Goal: Transaction & Acquisition: Purchase product/service

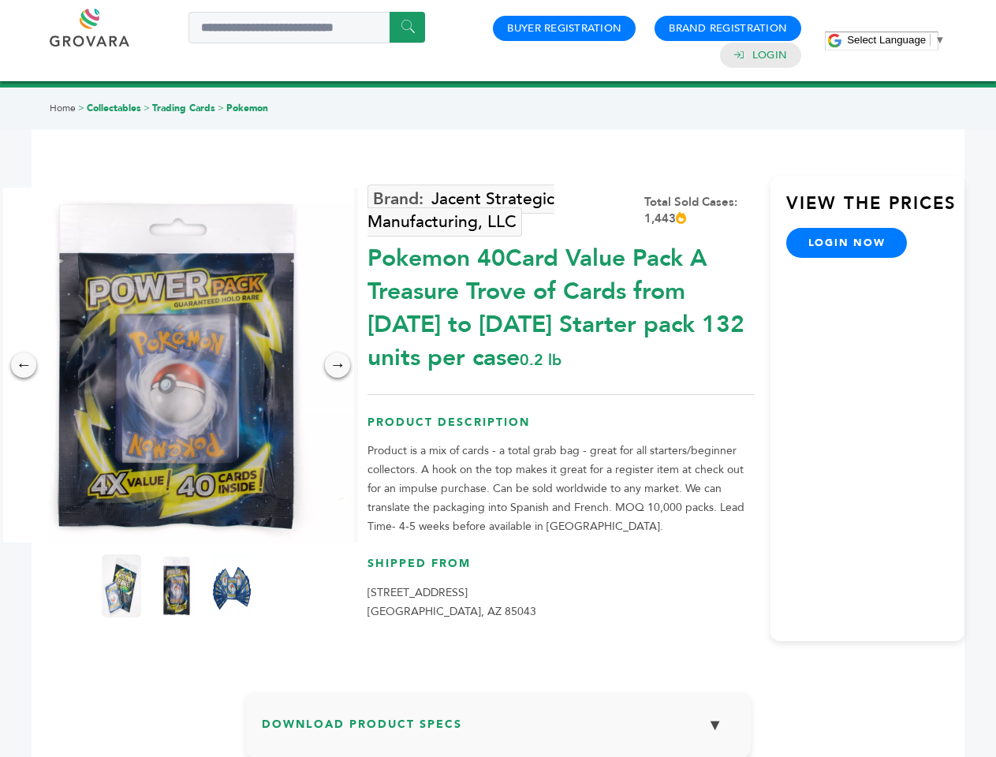
click at [896, 39] on span "Select Language" at bounding box center [886, 40] width 79 height 12
click at [177, 365] on img at bounding box center [176, 365] width 355 height 355
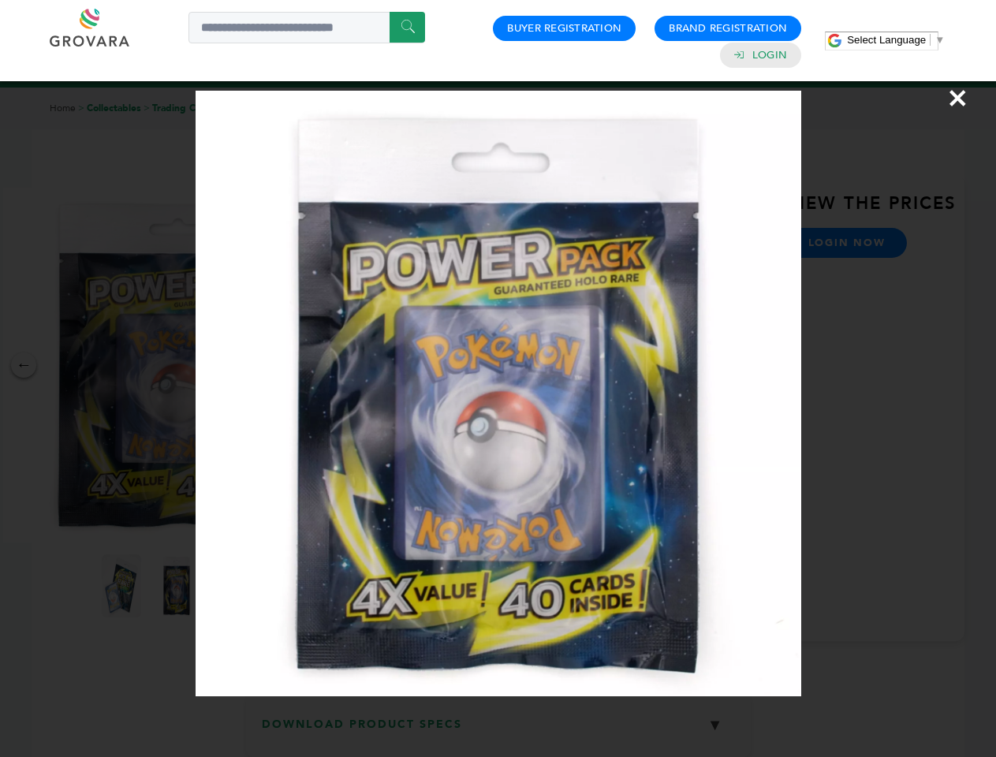
click at [24, 365] on div "×" at bounding box center [498, 378] width 996 height 757
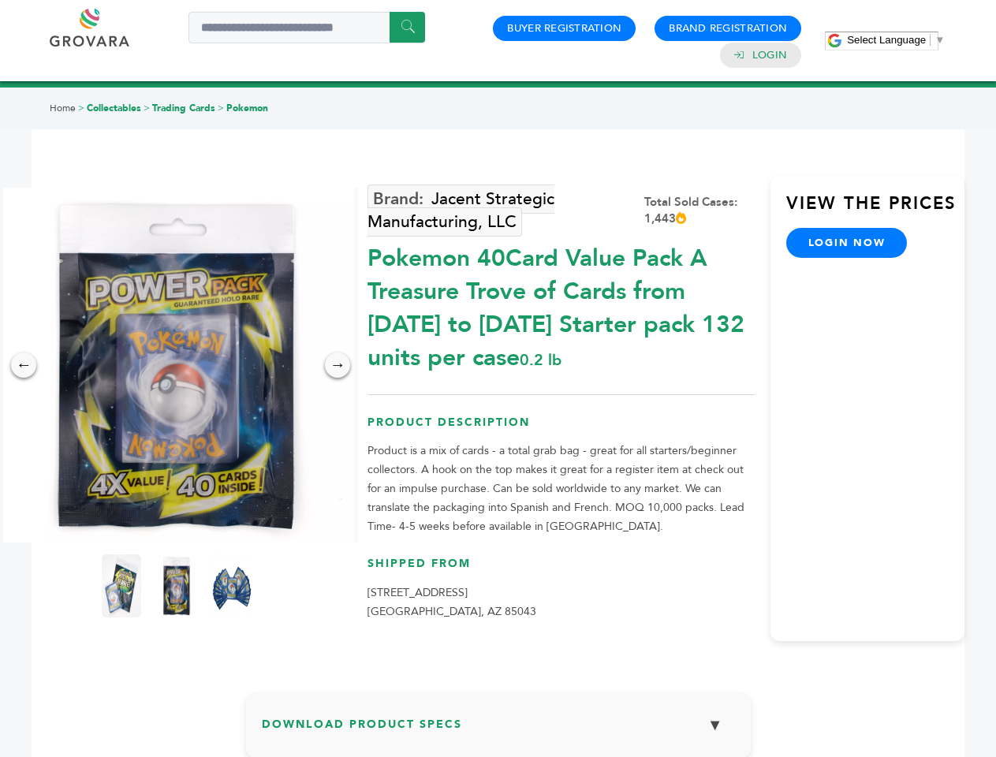
click at [338, 365] on div "→" at bounding box center [337, 365] width 25 height 25
click at [121, 586] on img at bounding box center [121, 586] width 39 height 63
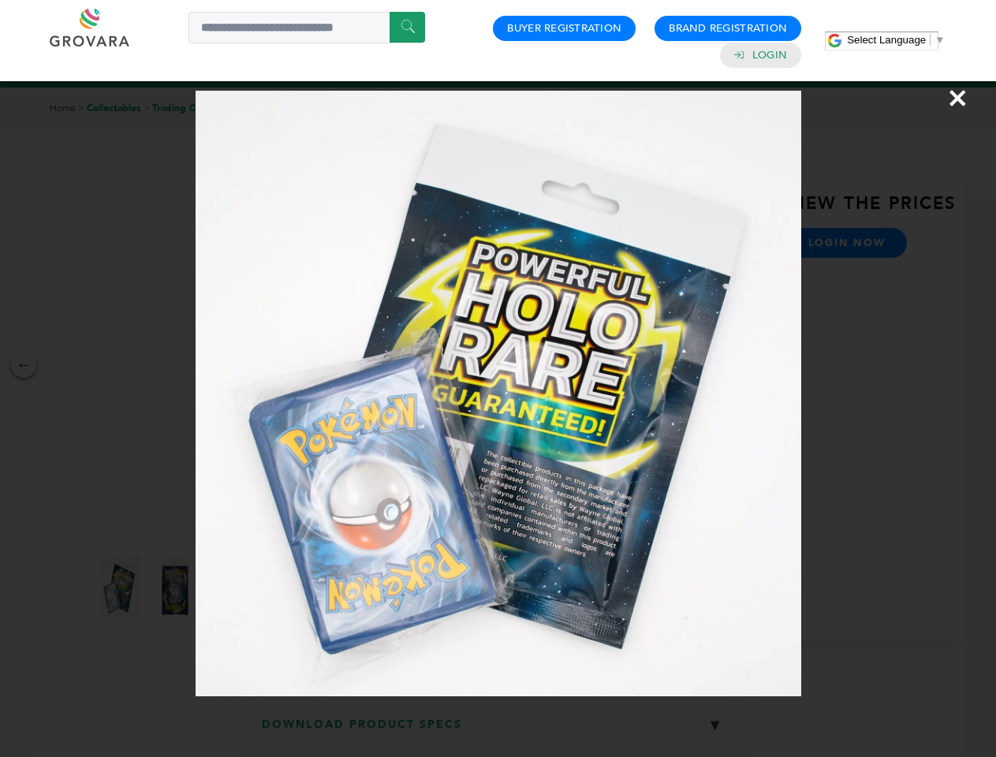
click at [177, 586] on div "×" at bounding box center [498, 378] width 996 height 757
click at [232, 586] on img at bounding box center [232, 587] width 51 height 80
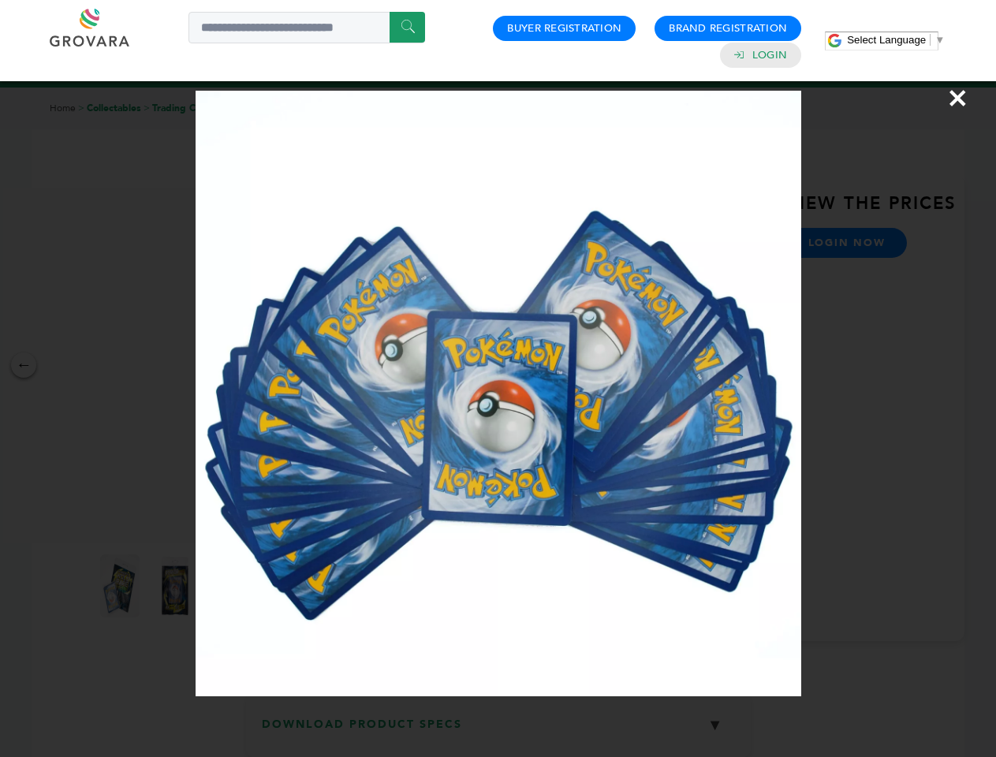
click at [499, 731] on div "×" at bounding box center [498, 378] width 996 height 757
